Goal: Information Seeking & Learning: Learn about a topic

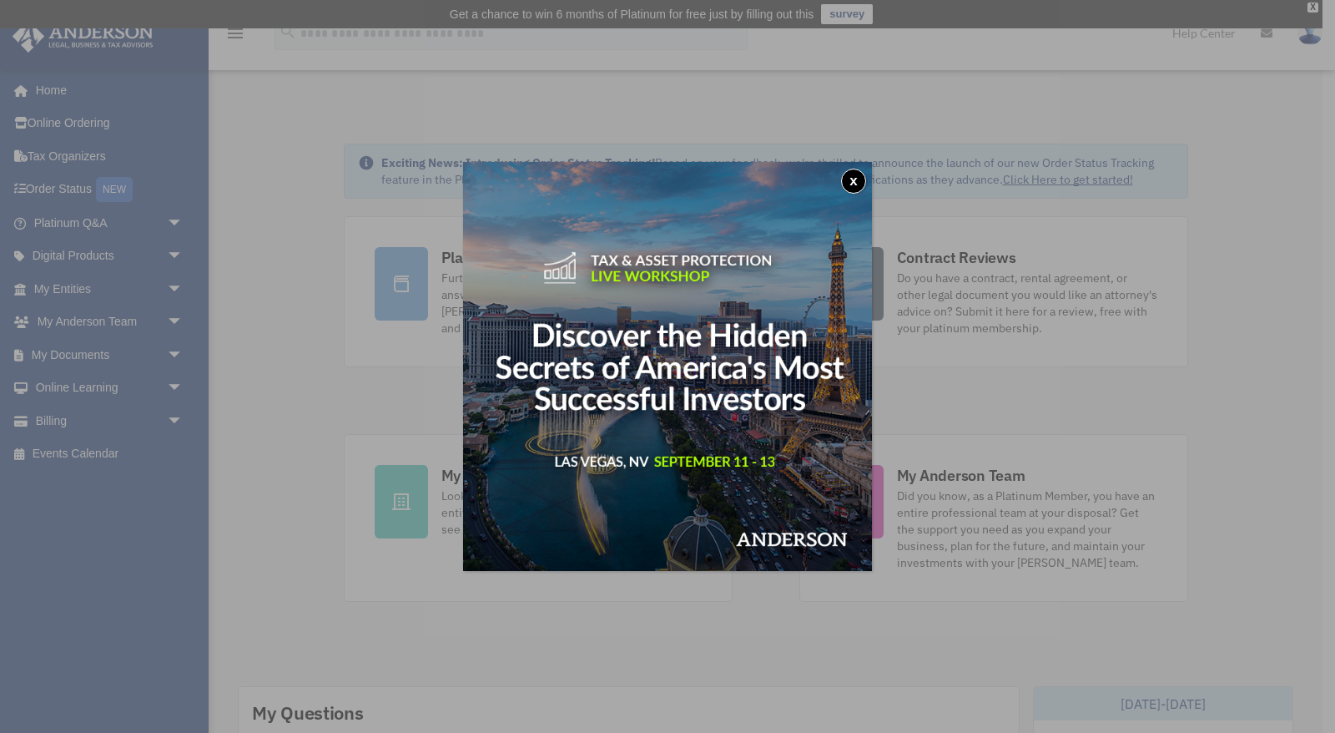
click at [853, 182] on button "x" at bounding box center [853, 181] width 25 height 25
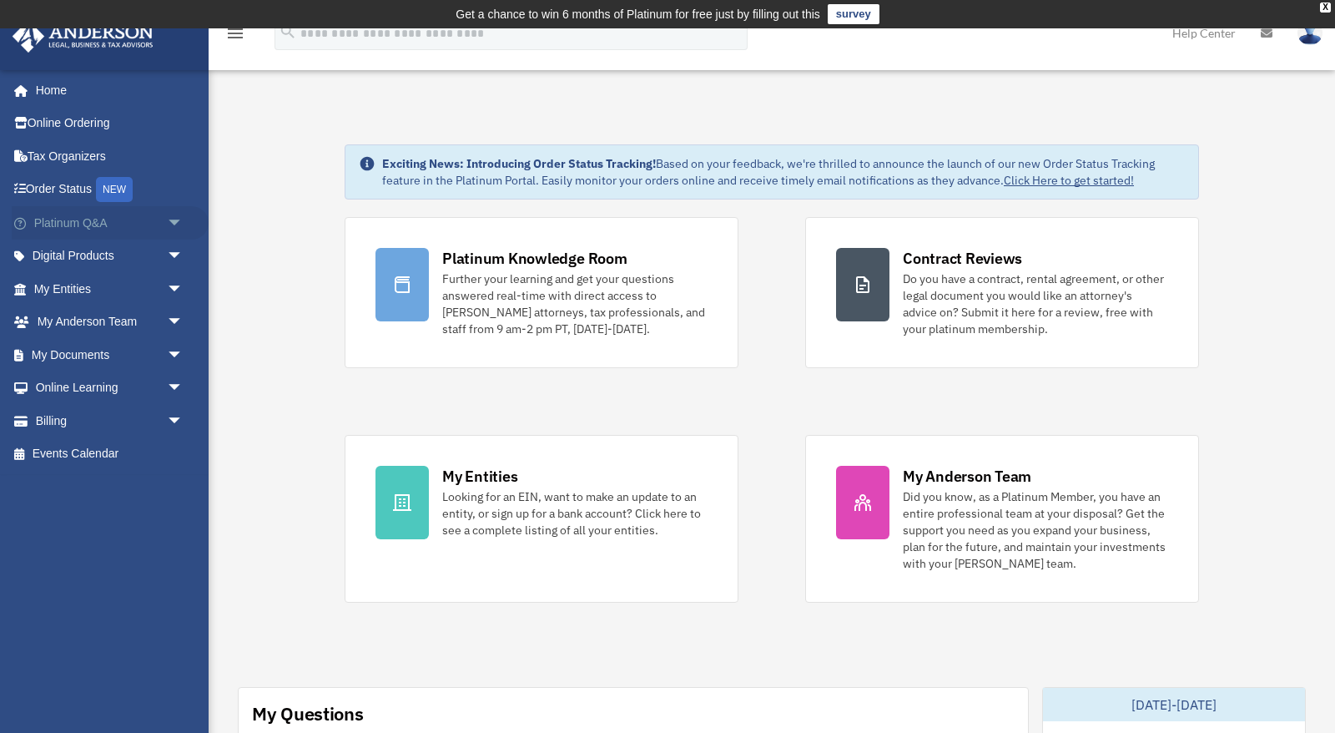
click at [174, 223] on span "arrow_drop_down" at bounding box center [183, 223] width 33 height 34
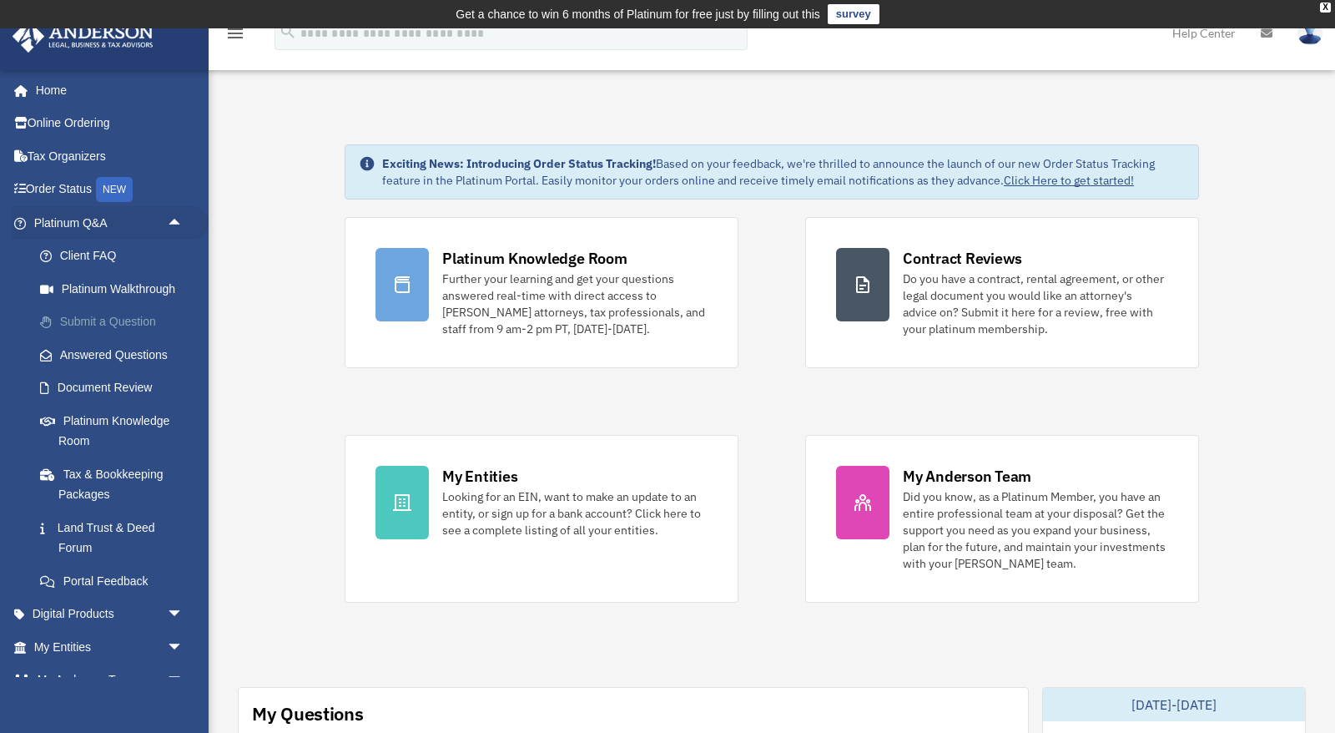
click at [101, 325] on link "Submit a Question" at bounding box center [115, 321] width 185 height 33
click at [98, 355] on link "Answered Questions" at bounding box center [115, 354] width 185 height 33
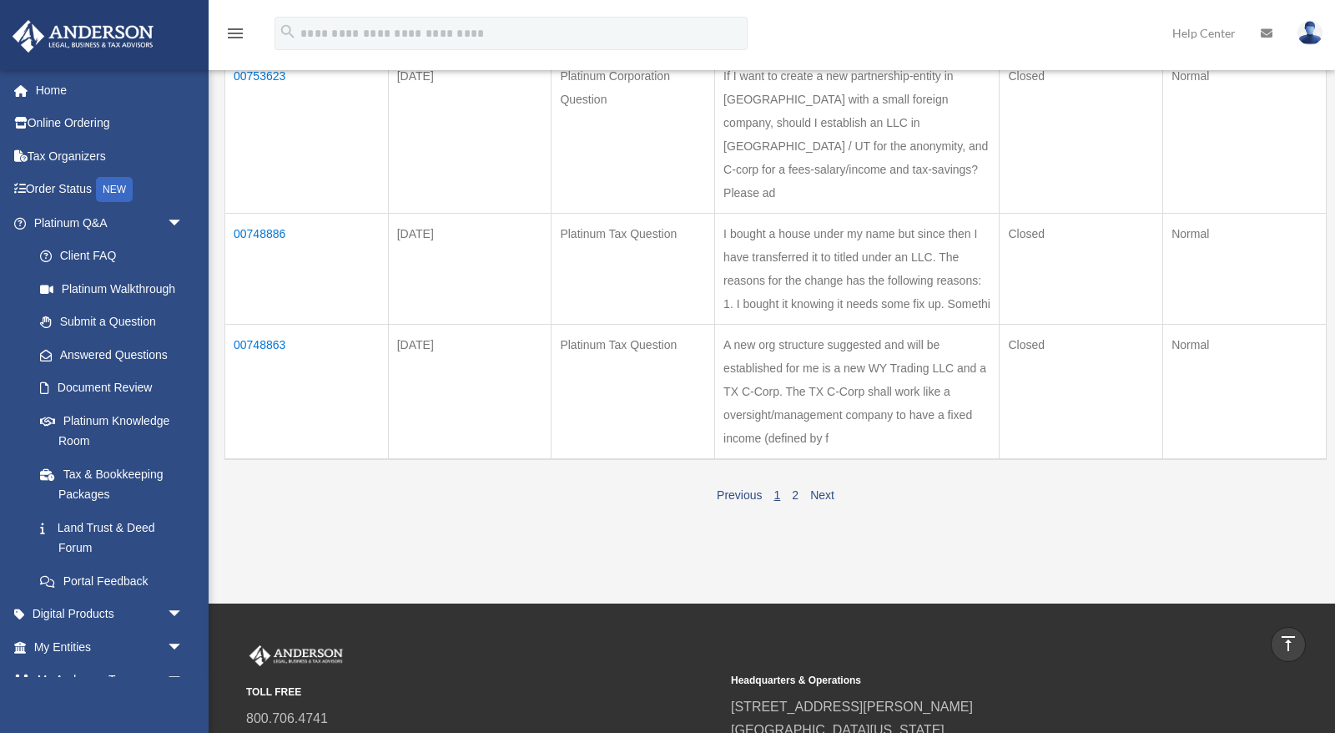
scroll to position [1135, 0]
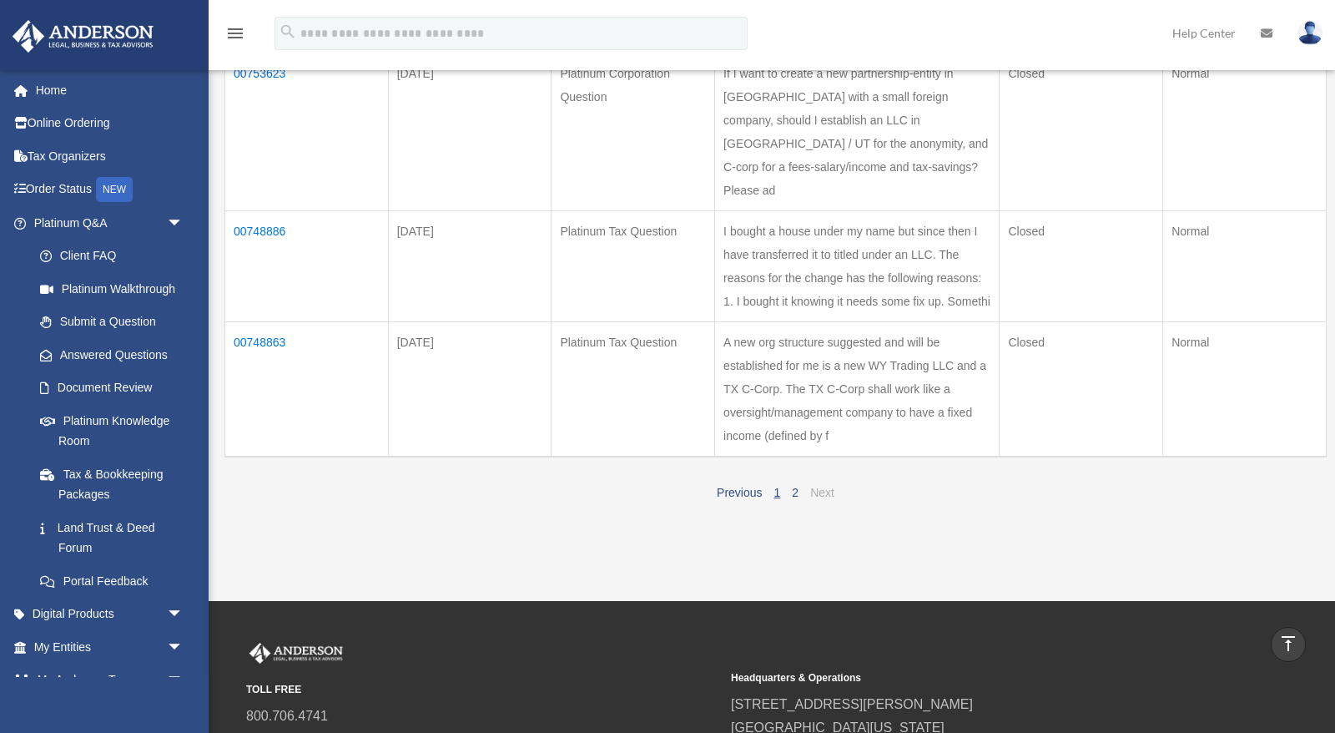
click at [823, 499] on link "Next" at bounding box center [822, 492] width 24 height 13
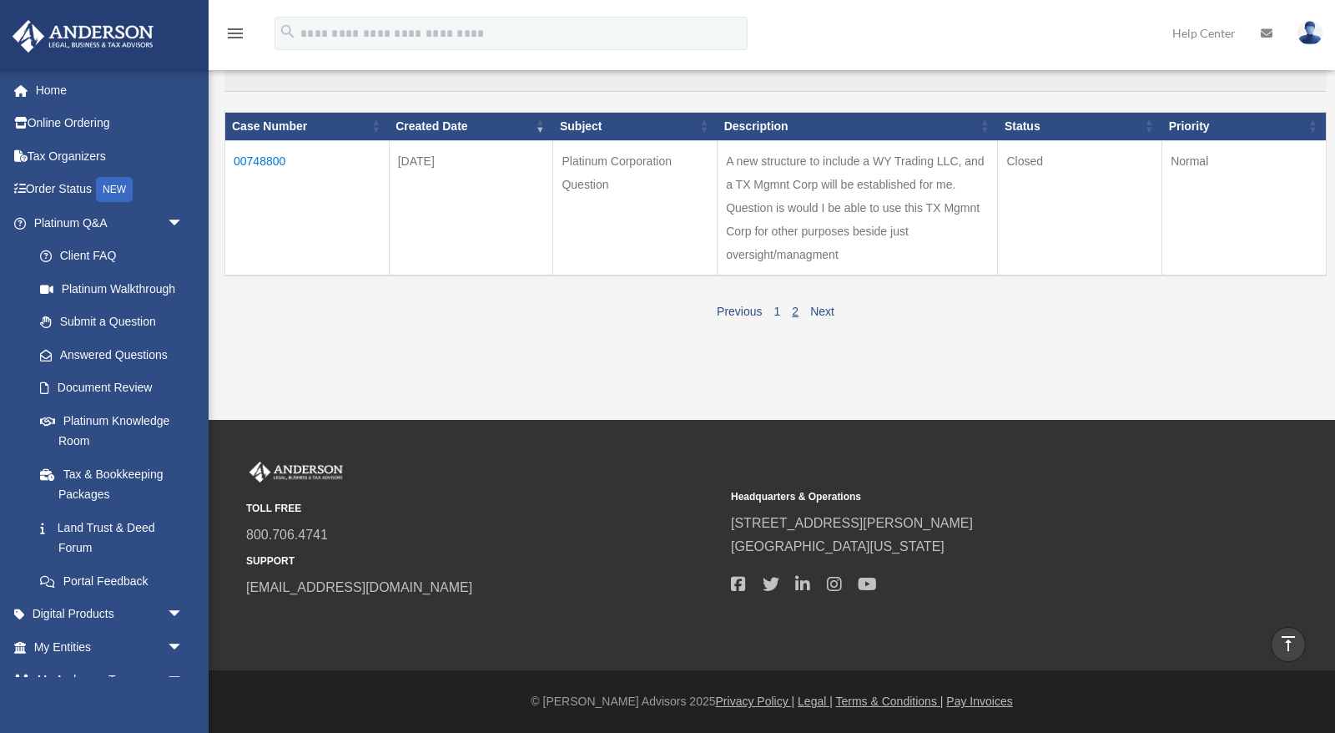
scroll to position [198, 0]
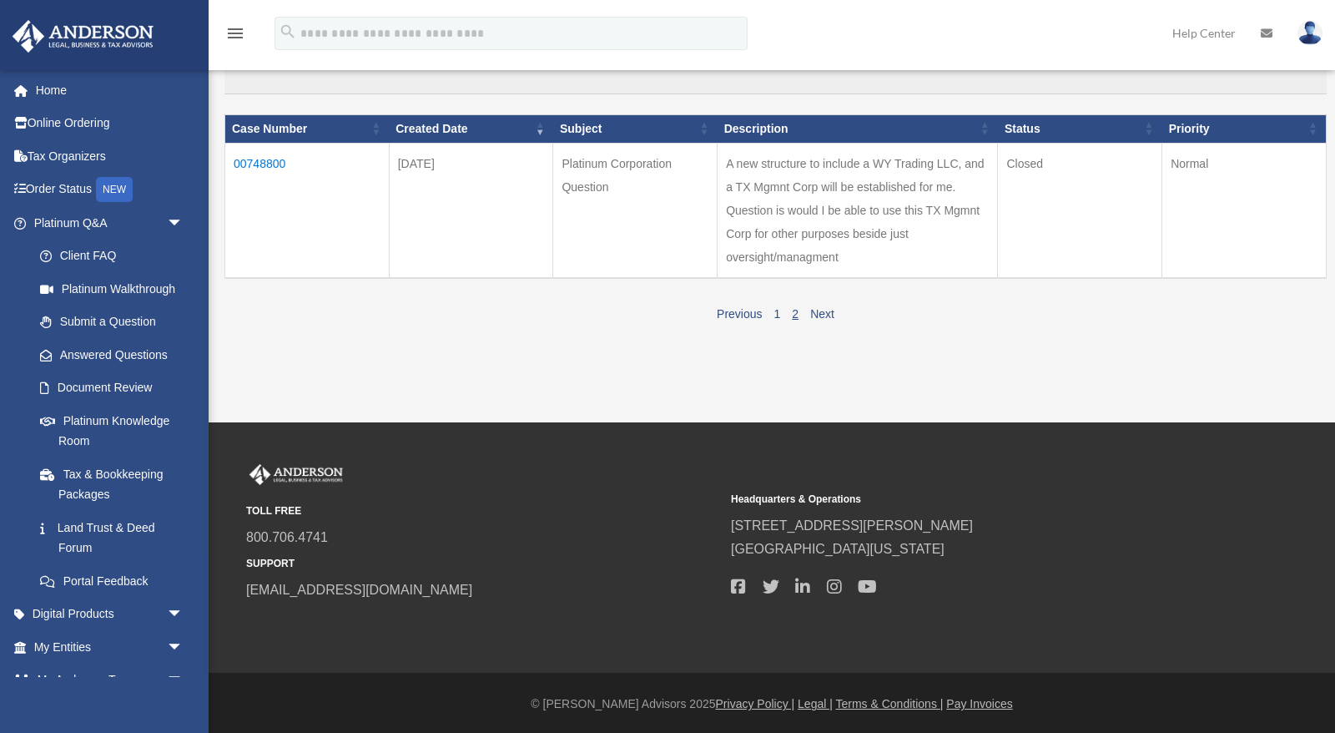
click at [260, 162] on td "00748800" at bounding box center [307, 210] width 164 height 135
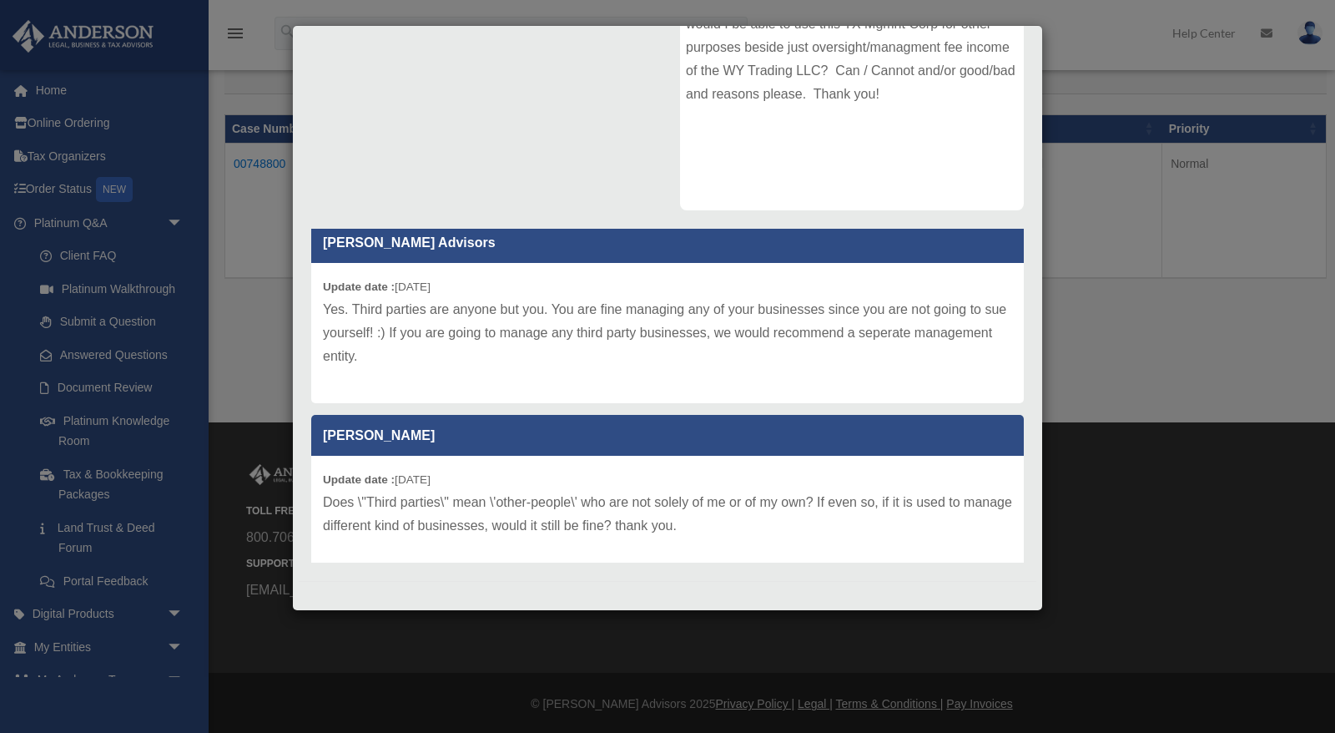
scroll to position [0, 0]
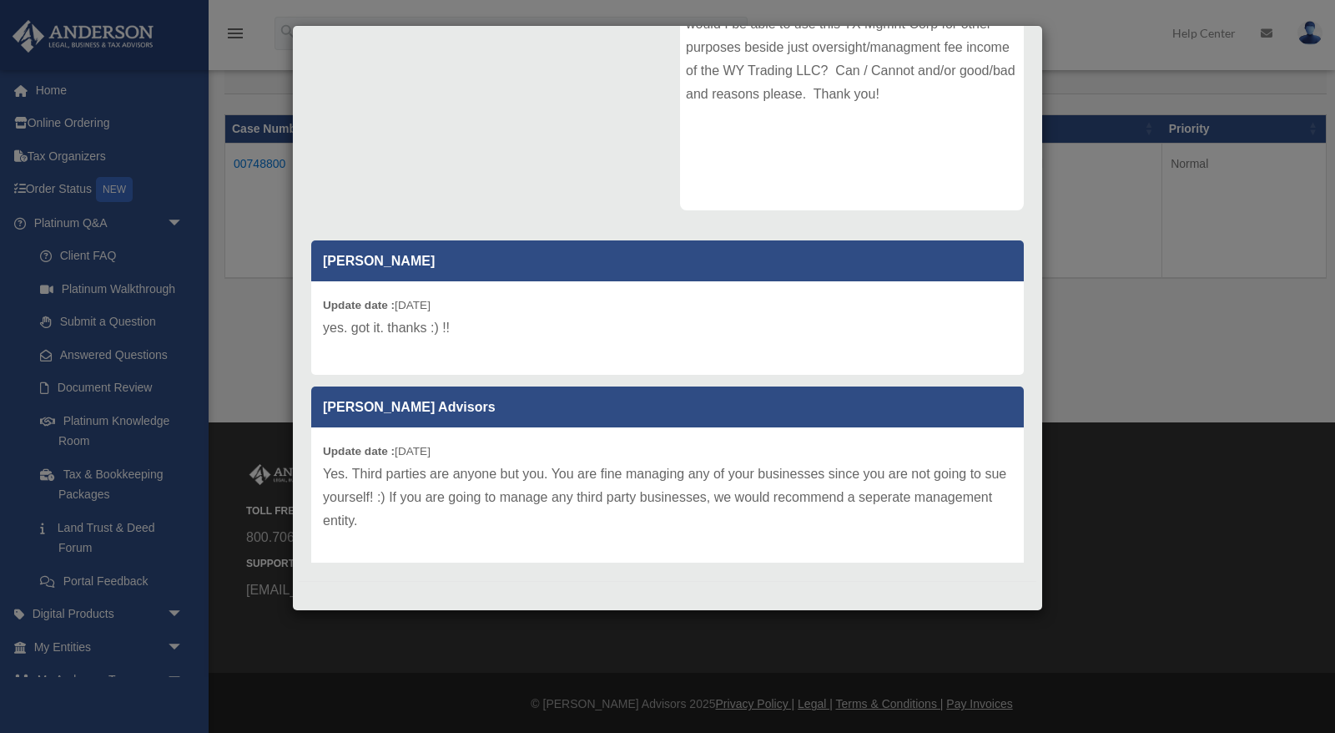
click at [249, 335] on div "Case Detail × Platinum Corporation Question Case Number 00748800 Created Date […" at bounding box center [667, 366] width 1335 height 733
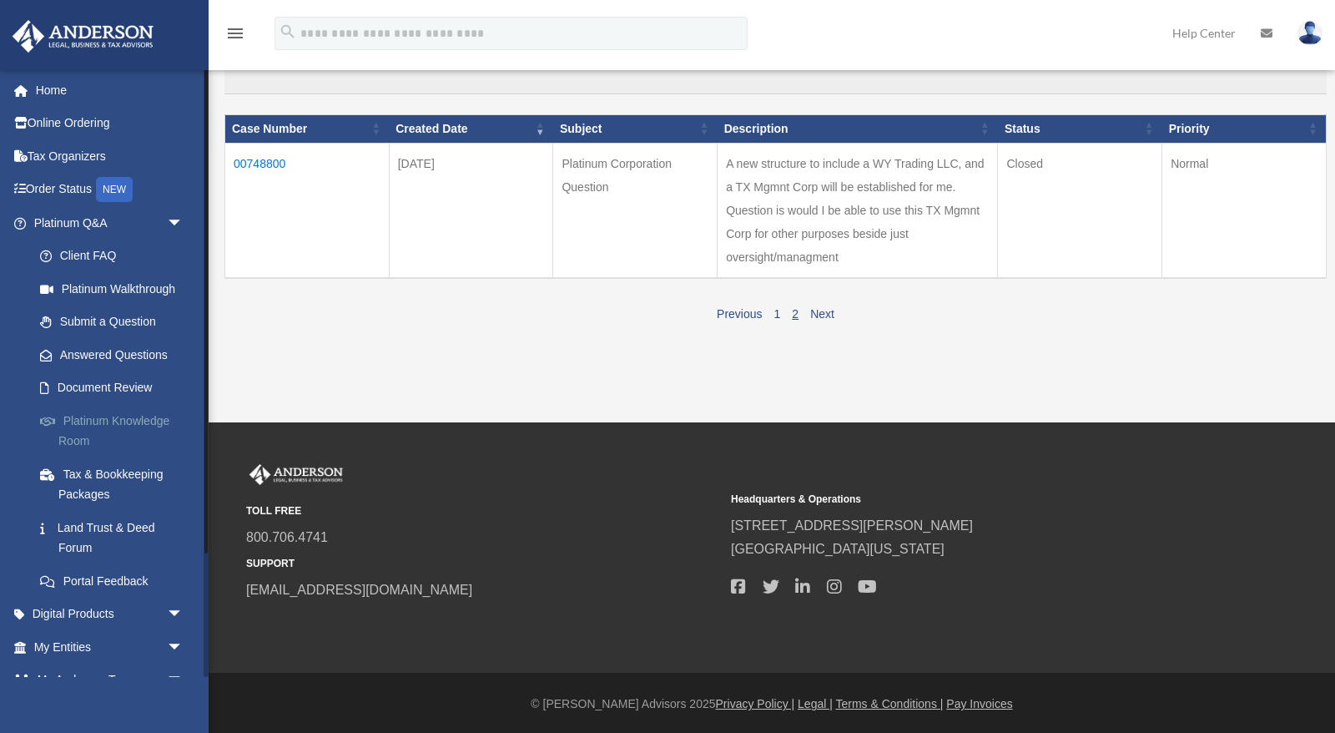
click at [109, 420] on link "Platinum Knowledge Room" at bounding box center [115, 430] width 185 height 53
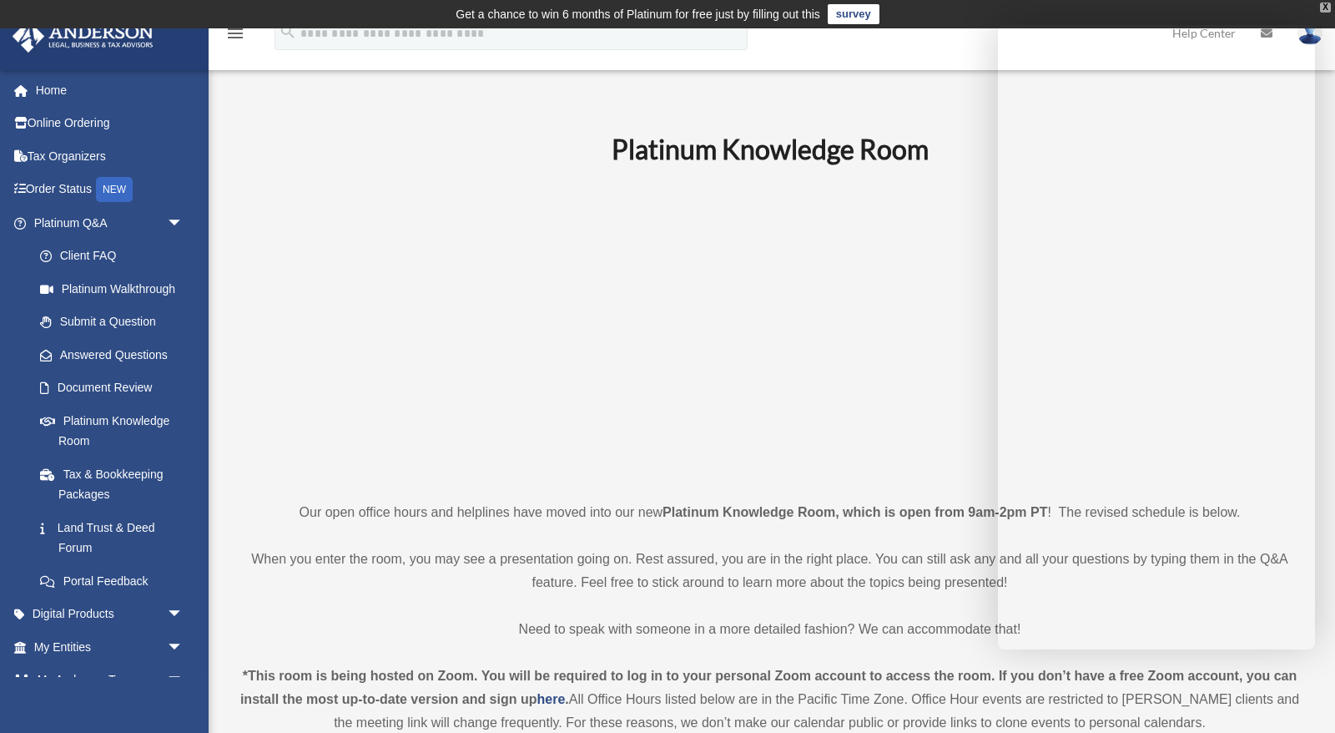
click at [1325, 10] on div "X" at bounding box center [1325, 8] width 11 height 10
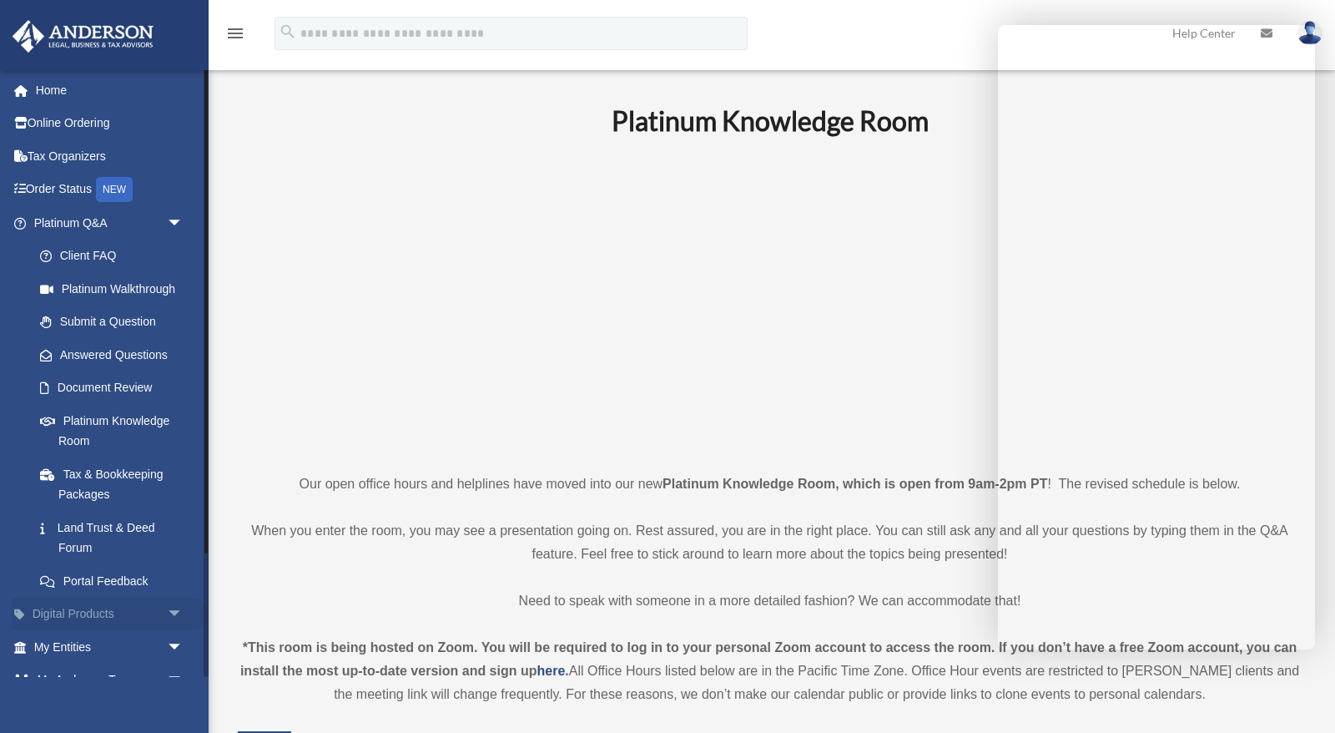
click at [173, 608] on span "arrow_drop_down" at bounding box center [183, 614] width 33 height 34
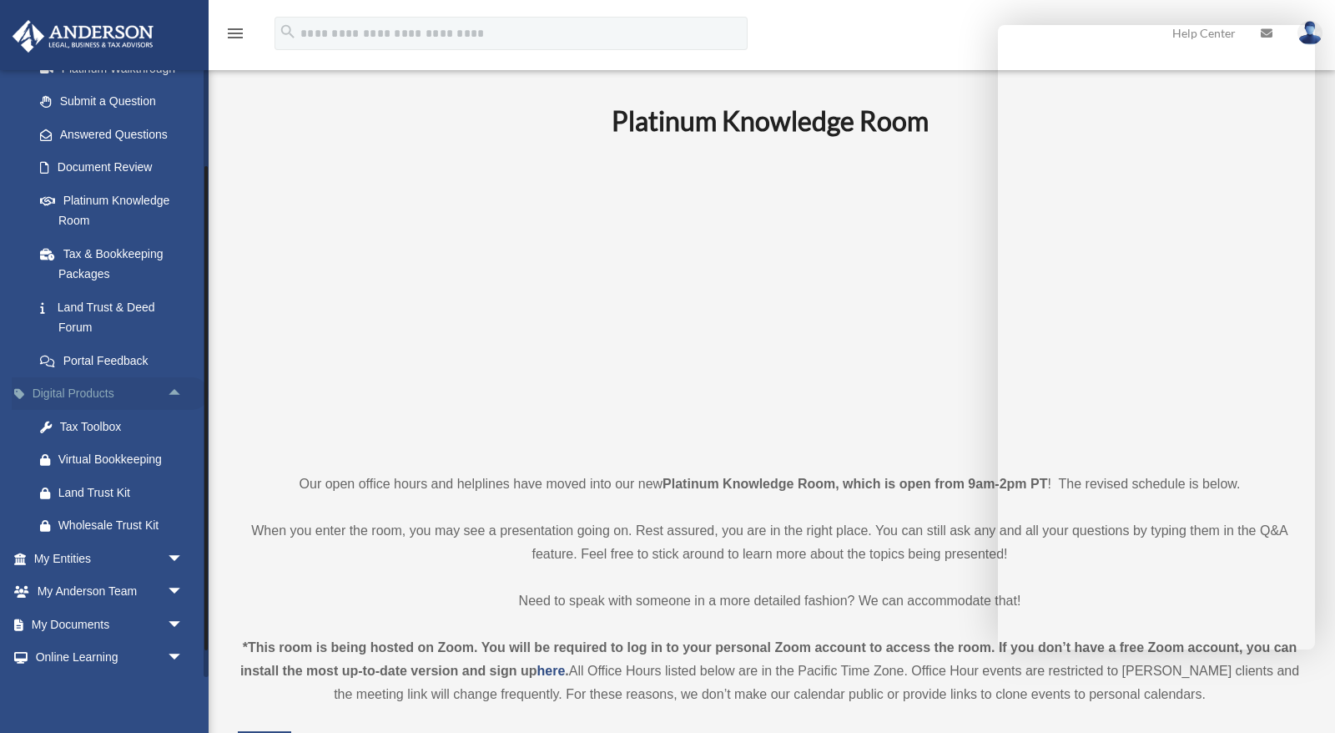
scroll to position [224, 0]
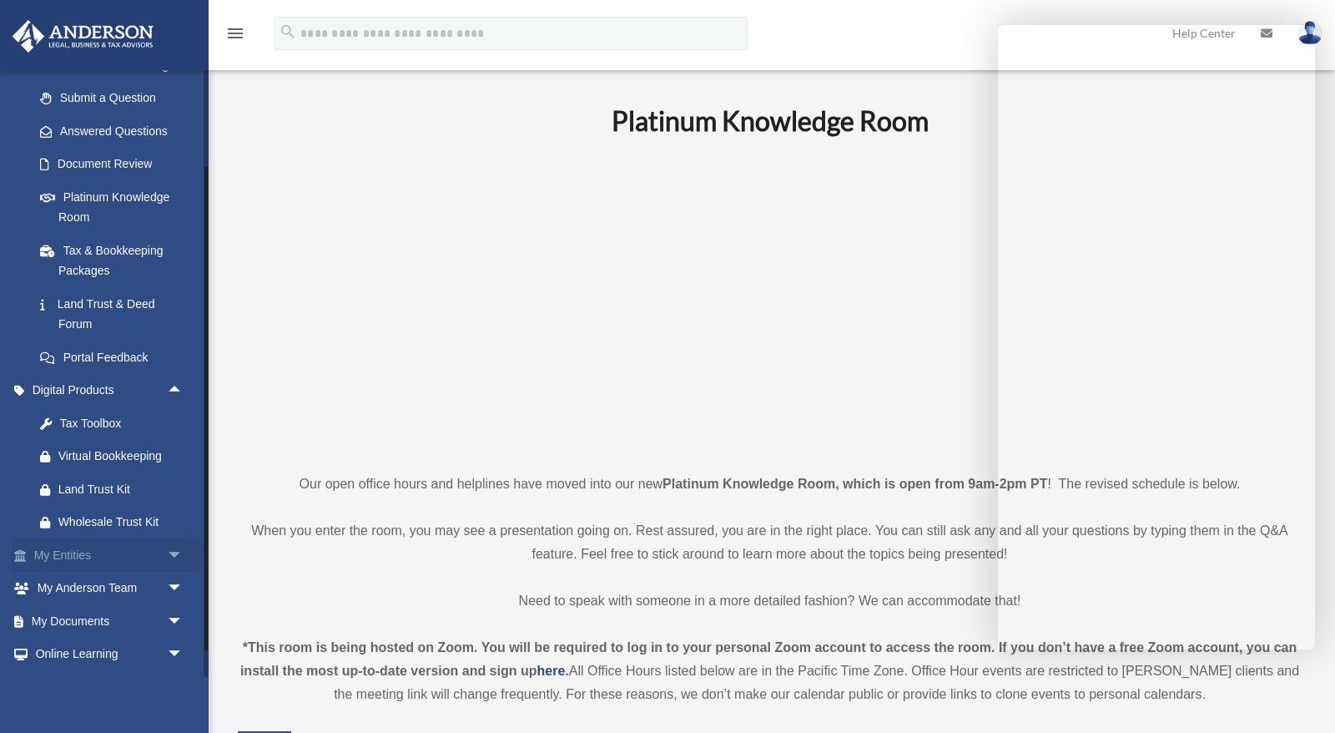
click at [175, 553] on span "arrow_drop_down" at bounding box center [183, 555] width 33 height 34
click at [99, 585] on link "Overview" at bounding box center [115, 588] width 185 height 33
